Goal: Register for event/course

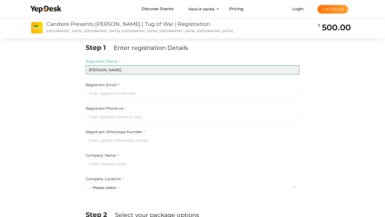
type input "[PERSON_NAME]"
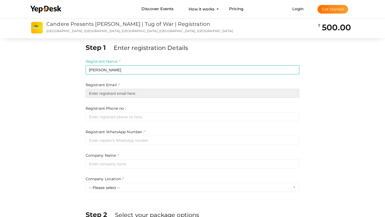
click at [120, 95] on input "email" at bounding box center [193, 93] width 214 height 9
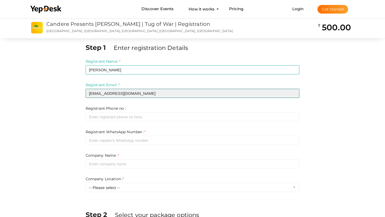
click at [91, 92] on input "[EMAIL_ADDRESS][DOMAIN_NAME]" at bounding box center [193, 93] width 214 height 9
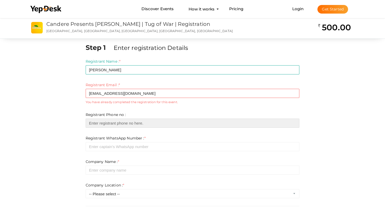
click at [127, 122] on input "number" at bounding box center [193, 123] width 214 height 9
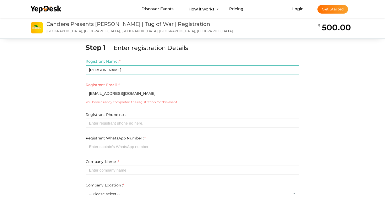
click at [102, 98] on div "Registrant Email : * [EMAIL_ADDRESS][DOMAIN_NAME] Required. You have already co…" at bounding box center [193, 93] width 214 height 22
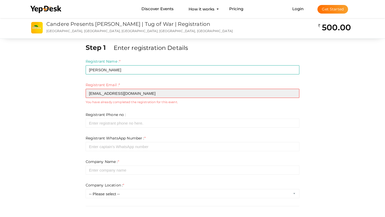
click at [107, 95] on input "[EMAIL_ADDRESS][DOMAIN_NAME]" at bounding box center [193, 93] width 214 height 9
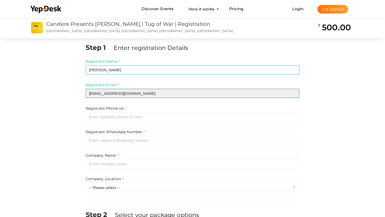
type input "[EMAIL_ADDRESS][DOMAIN_NAME]"
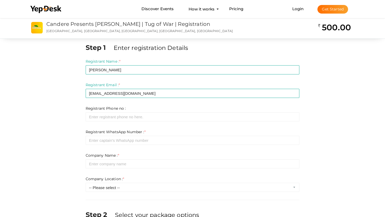
click at [98, 102] on form "Registrant Name : * Vintha Nair Required. Invalid email Invalid phone number In…" at bounding box center [193, 125] width 214 height 133
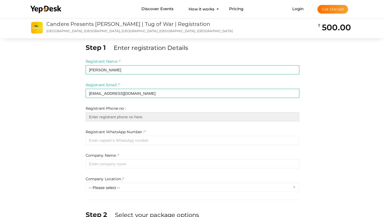
click at [100, 113] on input "number" at bounding box center [193, 116] width 214 height 9
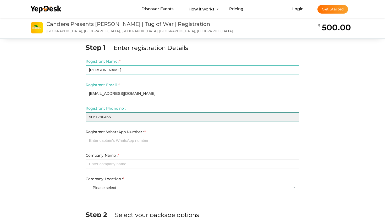
type input "9061790466"
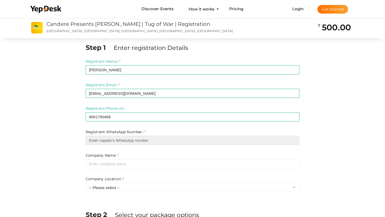
click at [107, 138] on input "number" at bounding box center [193, 140] width 214 height 9
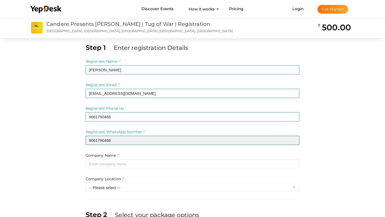
type input "9061790466"
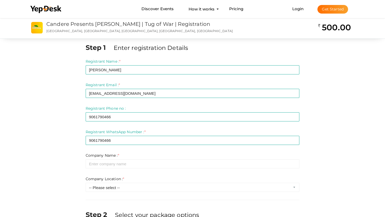
click at [128, 155] on div "Company Name : * Invalid Email Required. Limit exceeds. Limit is - Invalid emai…" at bounding box center [193, 161] width 214 height 16
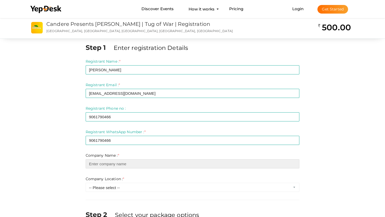
click at [128, 161] on input "text" at bounding box center [193, 164] width 214 height 9
type input "Hexnode"
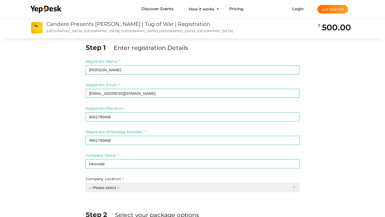
click at [115, 190] on select "-- Please select -- Inside Infopark Phase 1 Inside Infopark Phase 2 Carnival In…" at bounding box center [193, 187] width 214 height 9
select select "1"
click at [86, 183] on select "-- Please select -- Inside Infopark Phase 1 Inside Infopark Phase 2 Carnival In…" at bounding box center [193, 187] width 214 height 9
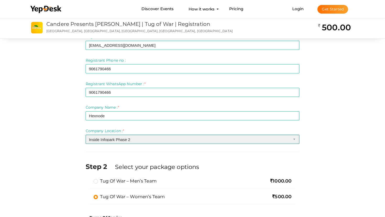
scroll to position [91, 0]
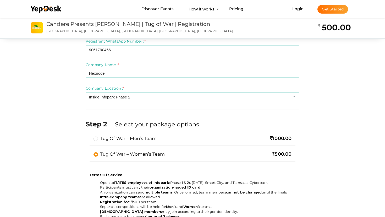
click at [95, 155] on label "Tug of War – Women’s Team" at bounding box center [128, 154] width 71 height 6
click at [88, 152] on input "Tug of War – Women’s Team" at bounding box center [88, 152] width 0 height 0
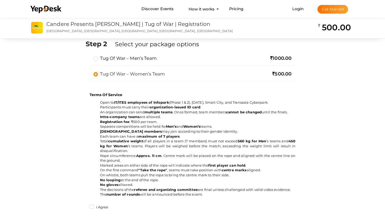
scroll to position [185, 0]
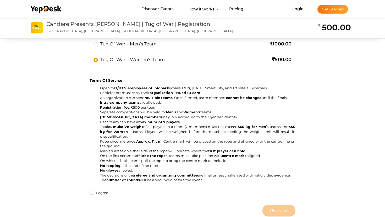
click at [94, 196] on div "I Agree" at bounding box center [192, 194] width 206 height 7
click at [92, 192] on label "I Agree" at bounding box center [98, 193] width 19 height 5
click at [84, 192] on input "I Agree" at bounding box center [84, 192] width 0 height 0
click at [277, 207] on button "Proceed" at bounding box center [278, 211] width 33 height 12
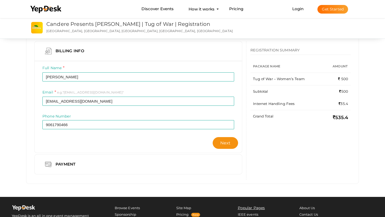
scroll to position [44, 0]
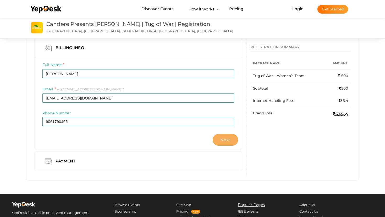
click at [221, 140] on span "Next" at bounding box center [225, 140] width 10 height 5
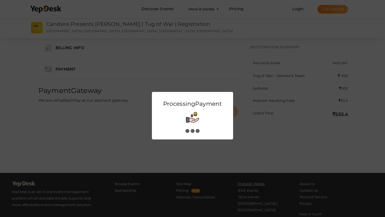
scroll to position [0, 0]
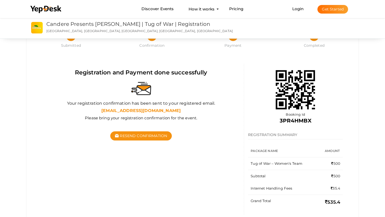
scroll to position [28, 0]
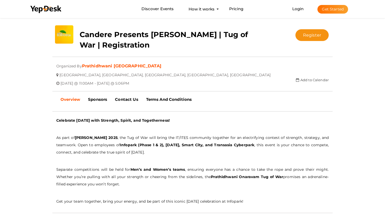
scroll to position [95, 0]
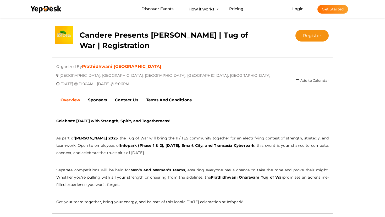
drag, startPoint x: 56, startPoint y: 66, endPoint x: 180, endPoint y: 84, distance: 125.3
click at [180, 64] on div "Submitted event Event listed by Prathidhwani Kerala Organized By Prathidhwani K…" at bounding box center [192, 62] width 280 height 3
copy div "Organized By Prathidhwani Kerala CONTACT Infopark Square Kochi, Infopark Campus…"
click at [30, 91] on div "close Your present response to the invite is You can change your response below…" at bounding box center [192, 128] width 385 height 414
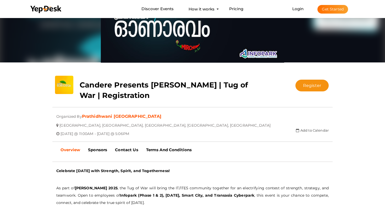
scroll to position [80, 0]
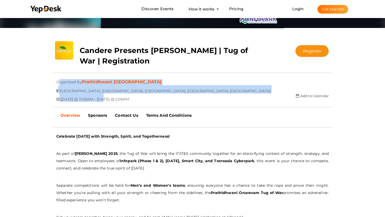
drag, startPoint x: 52, startPoint y: 100, endPoint x: 115, endPoint y: 101, distance: 63.6
click at [115, 101] on div "Candere Presents Prathidhwani Onaravam | Tug of War | Registration Register Reg…" at bounding box center [192, 76] width 288 height 71
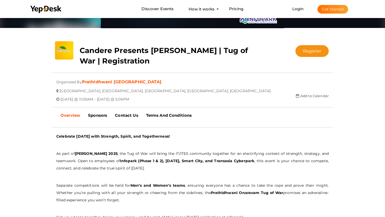
click at [117, 97] on span "Thu, 28/Aug/2025 @ 11:00AM - Thu, 28/Aug/2025 @ 5:06PM" at bounding box center [94, 97] width 69 height 9
drag, startPoint x: 116, startPoint y: 98, endPoint x: 168, endPoint y: 99, distance: 52.3
click at [129, 99] on span "Thu, 28/Aug/2025 @ 11:00AM - Thu, 28/Aug/2025 @ 5:06PM" at bounding box center [94, 97] width 69 height 9
click at [163, 137] on b "Celebrate Onam with Strength, Spirit, and Togetherness!" at bounding box center [112, 136] width 113 height 5
